Goal: Find specific page/section: Find specific page/section

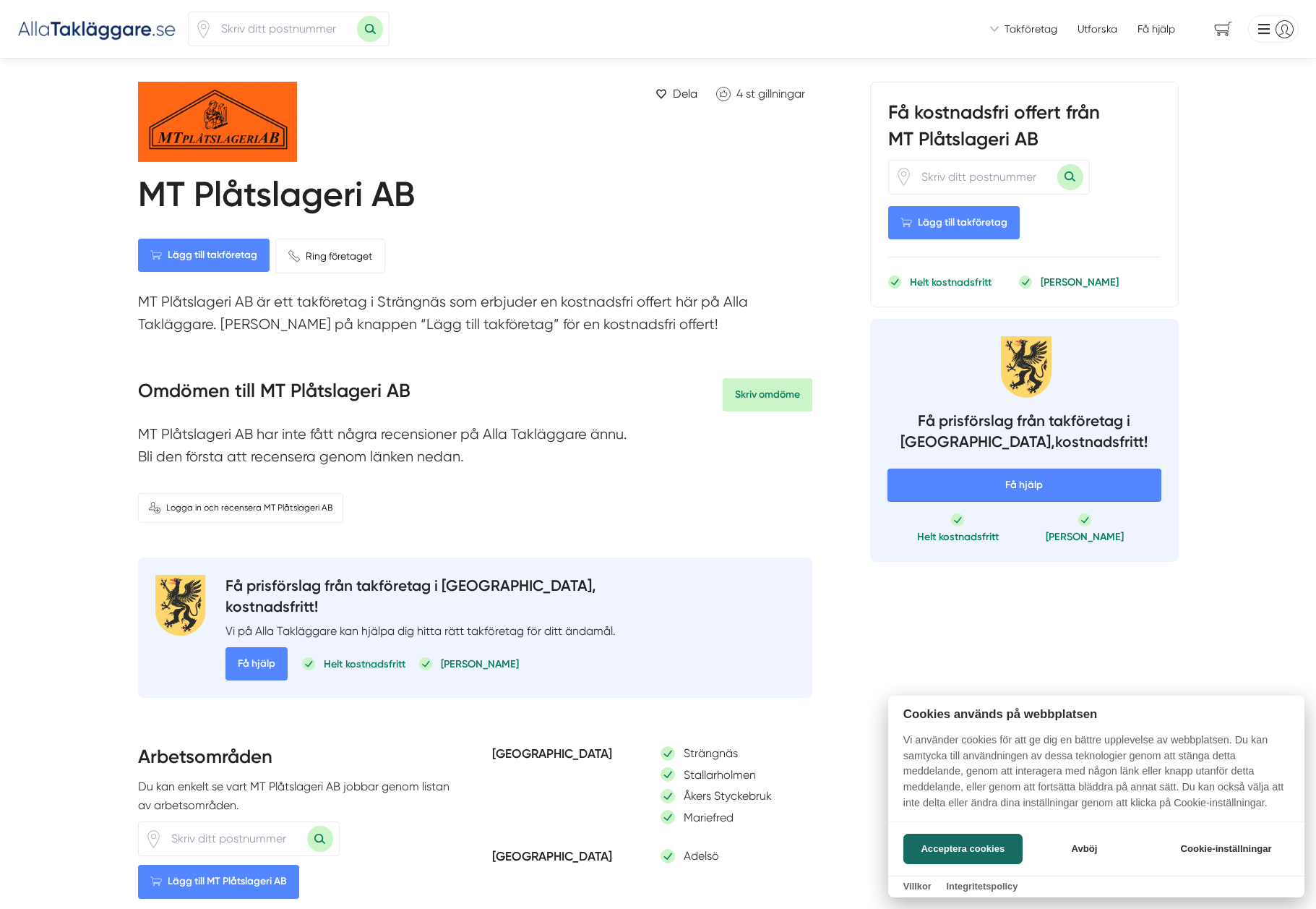
click at [255, 24] on div at bounding box center [658, 454] width 1316 height 909
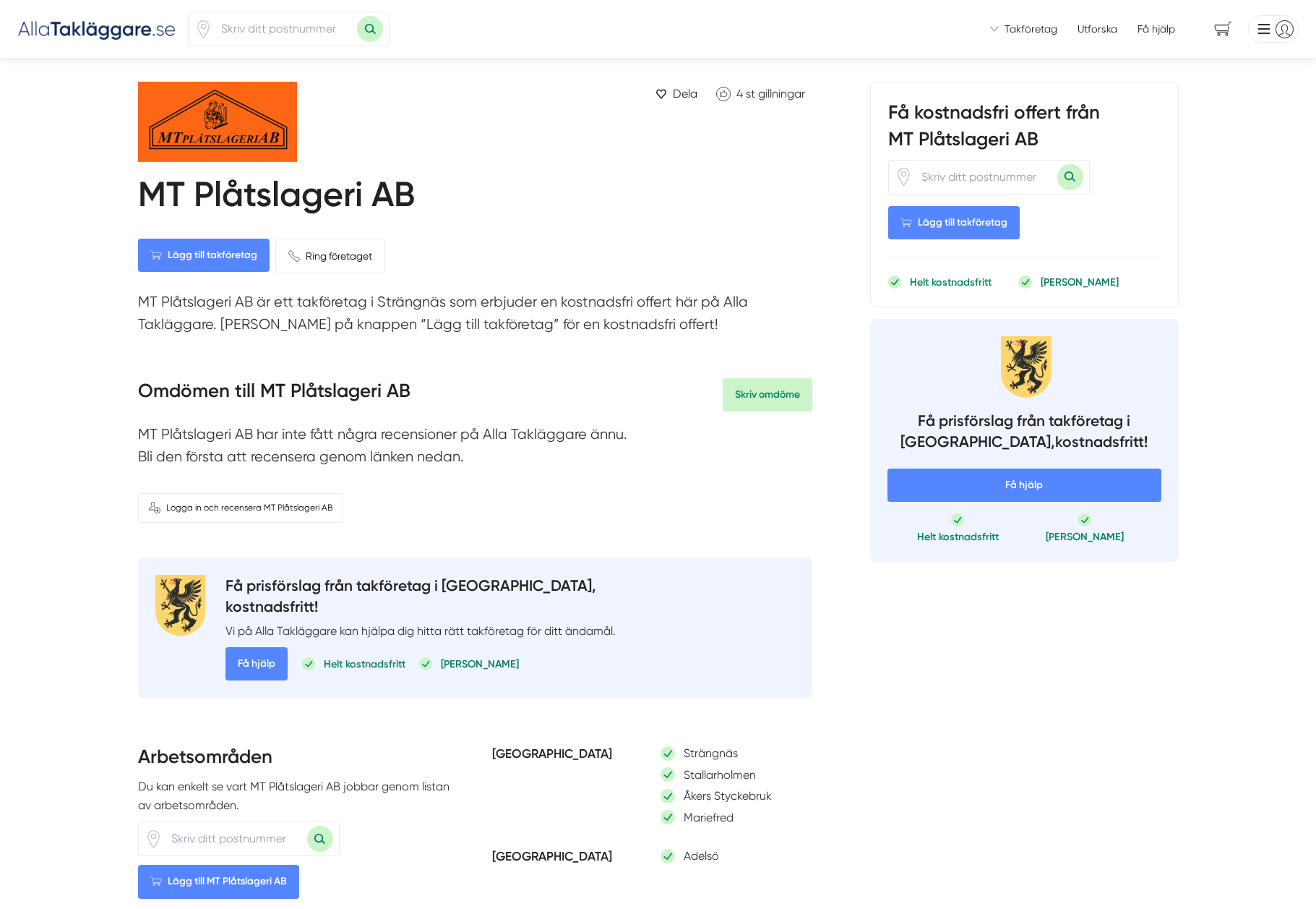
click at [252, 30] on input "number" at bounding box center [285, 29] width 145 height 33
type input "64532"
click at [357, 16] on button "Sök med postnummer" at bounding box center [369, 29] width 26 height 26
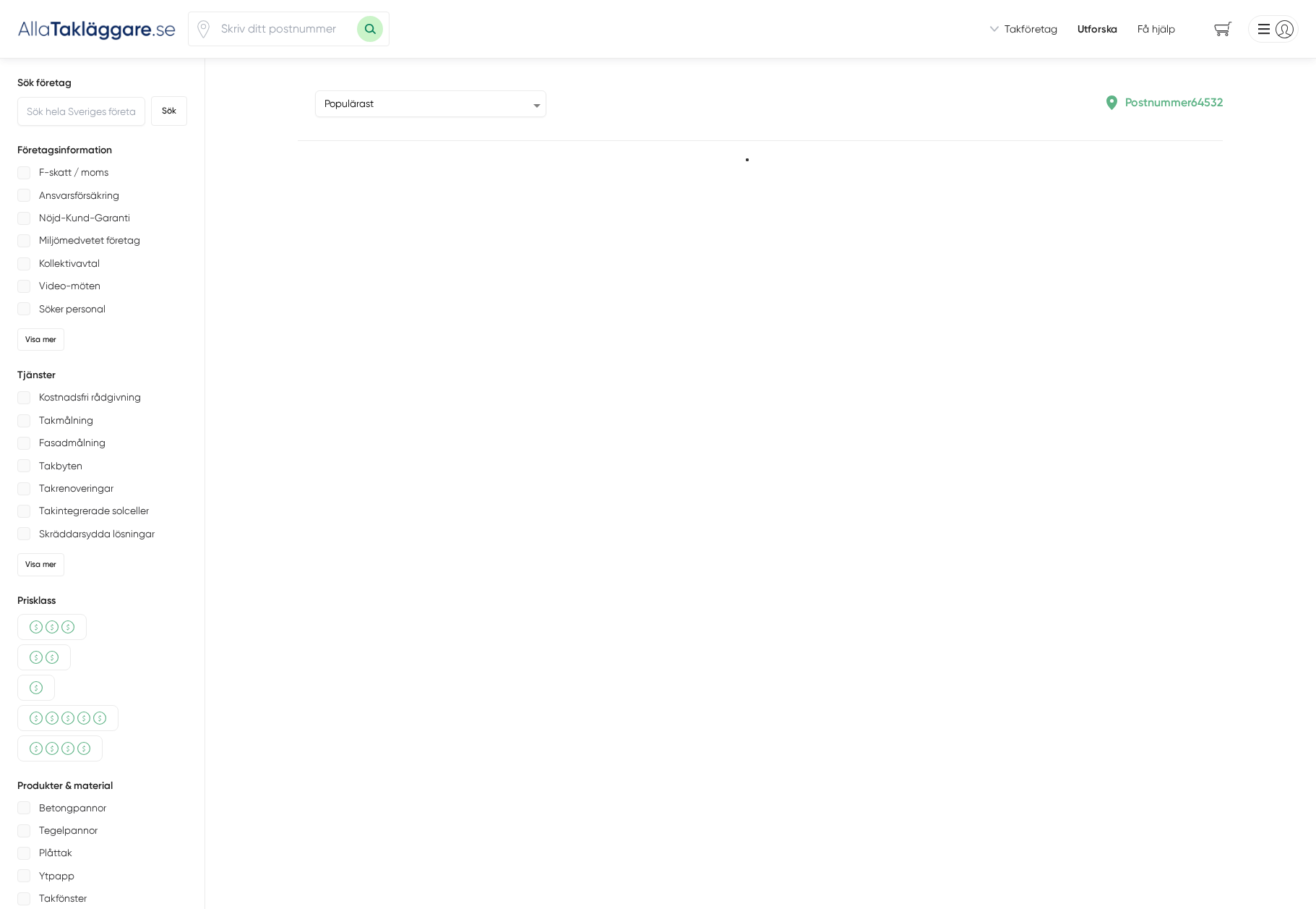
type input "64532"
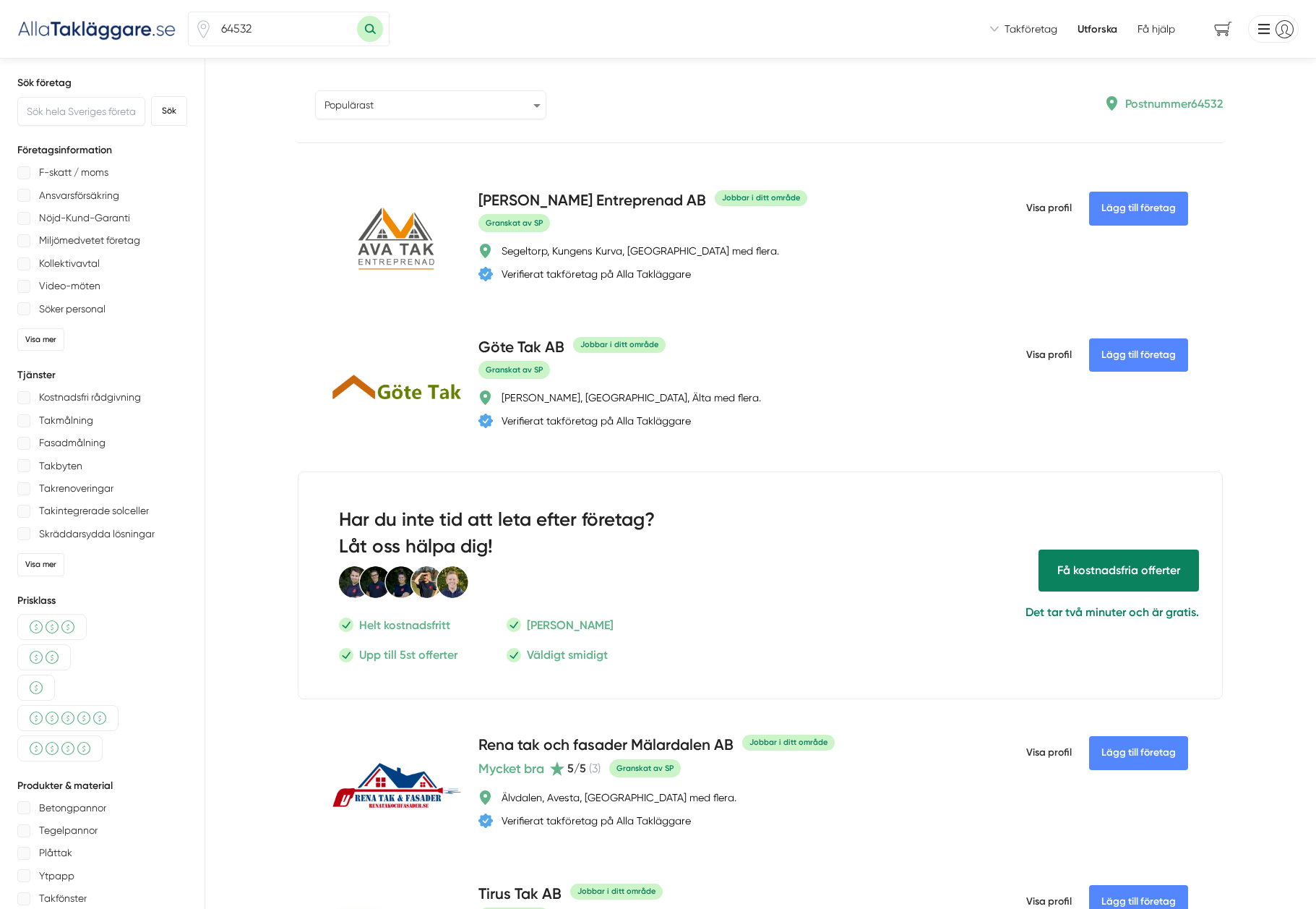
click at [491, 101] on select "Populärast Högst omdöme Flest omdömen Senaste uppdaterade Nyaste företaget på A…" at bounding box center [430, 104] width 231 height 29
